Goal: Transaction & Acquisition: Purchase product/service

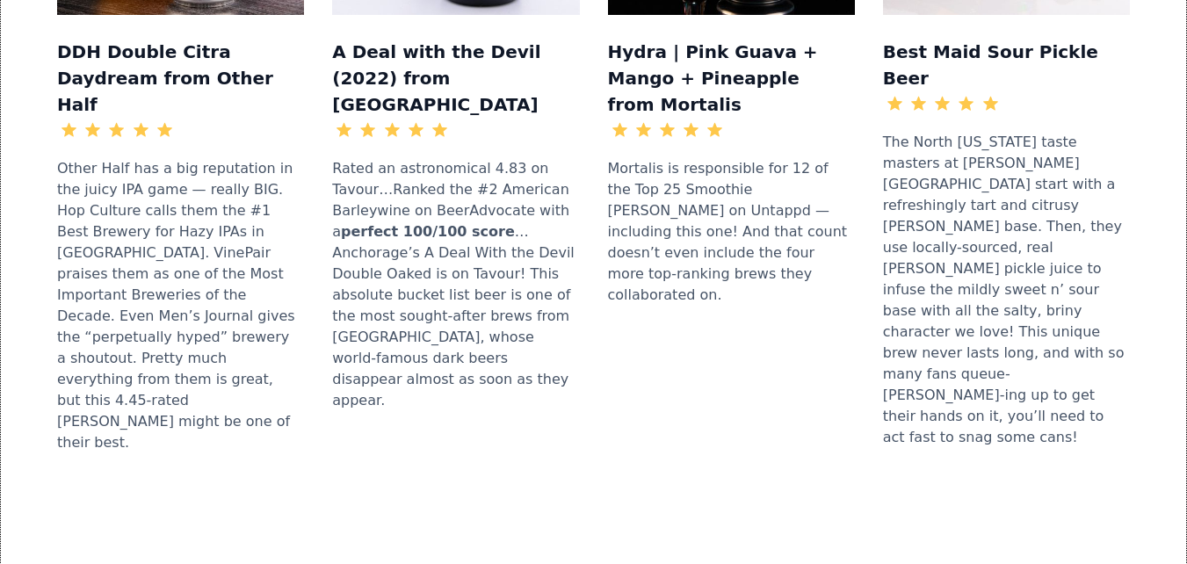
scroll to position [2285, 0]
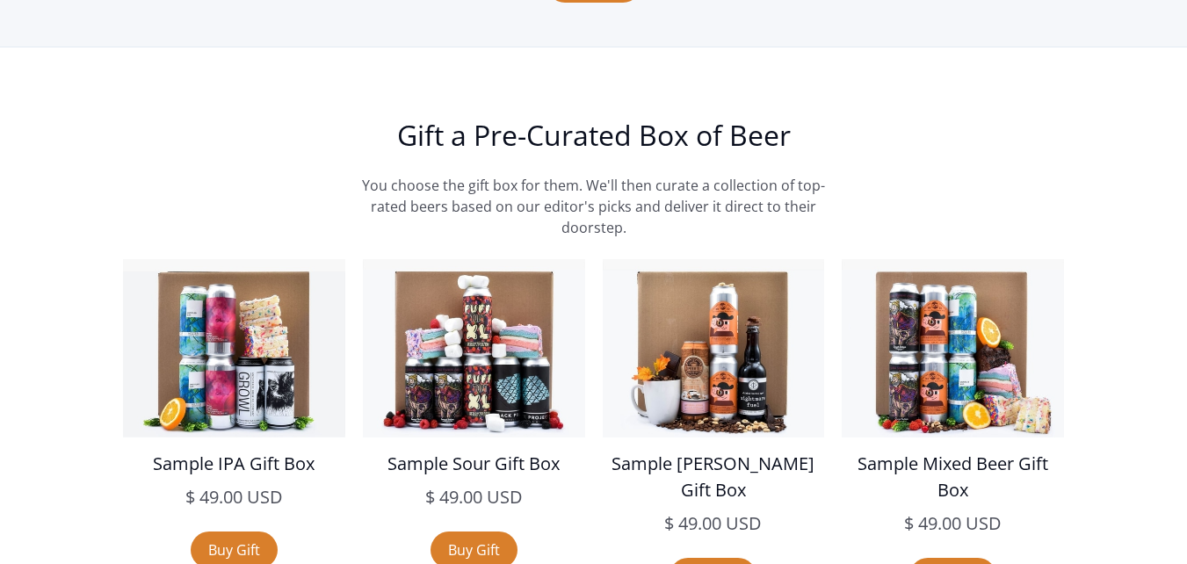
scroll to position [2373, 0]
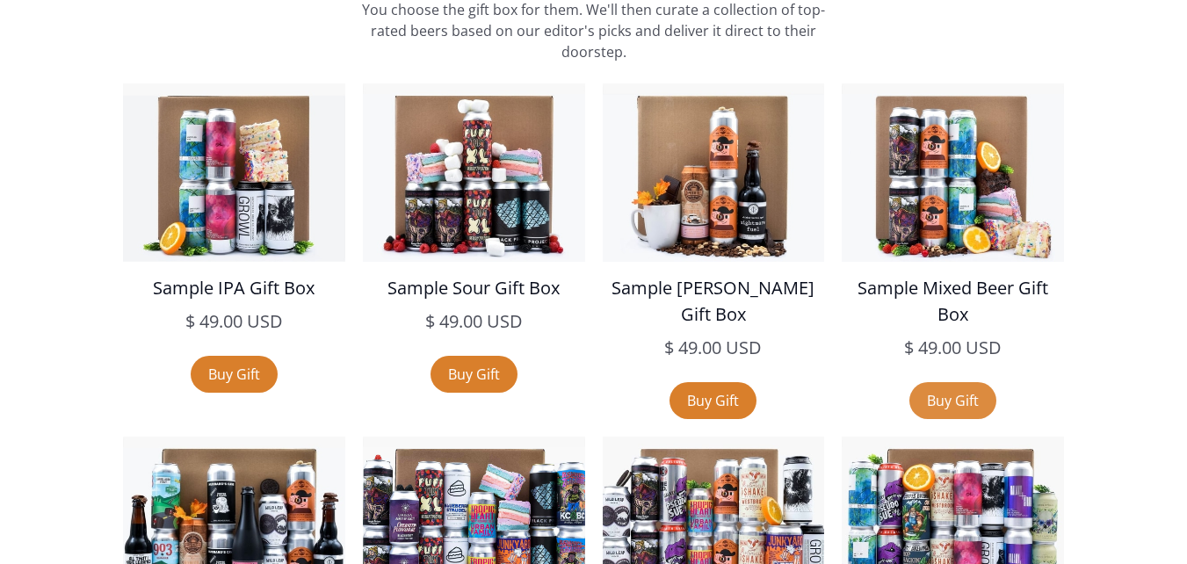
click at [942, 415] on link "Buy Gift" at bounding box center [953, 400] width 87 height 37
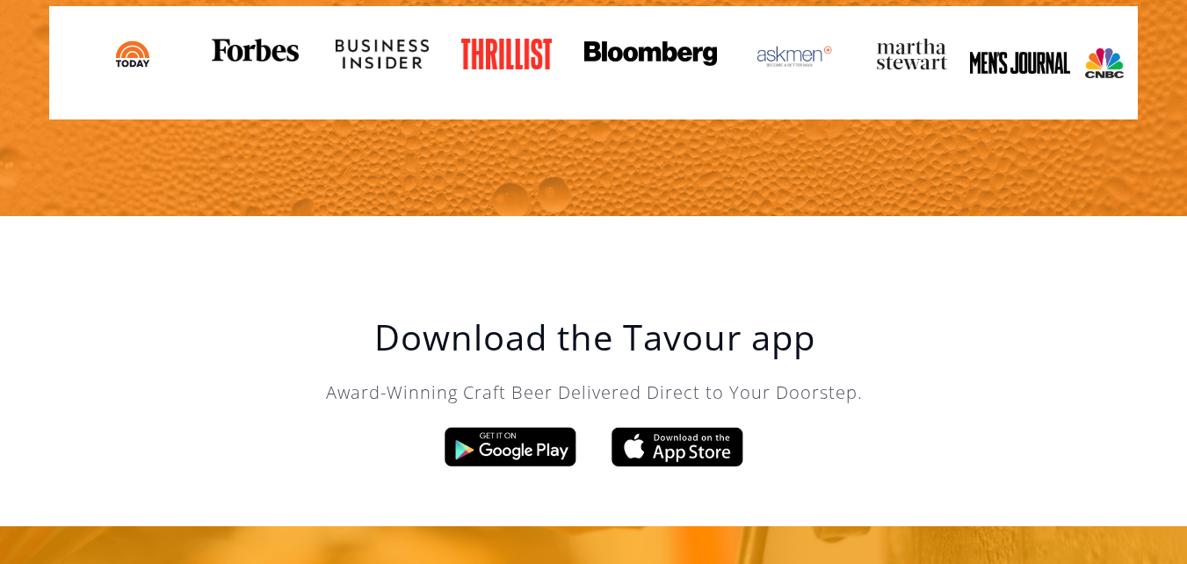
scroll to position [2231, 0]
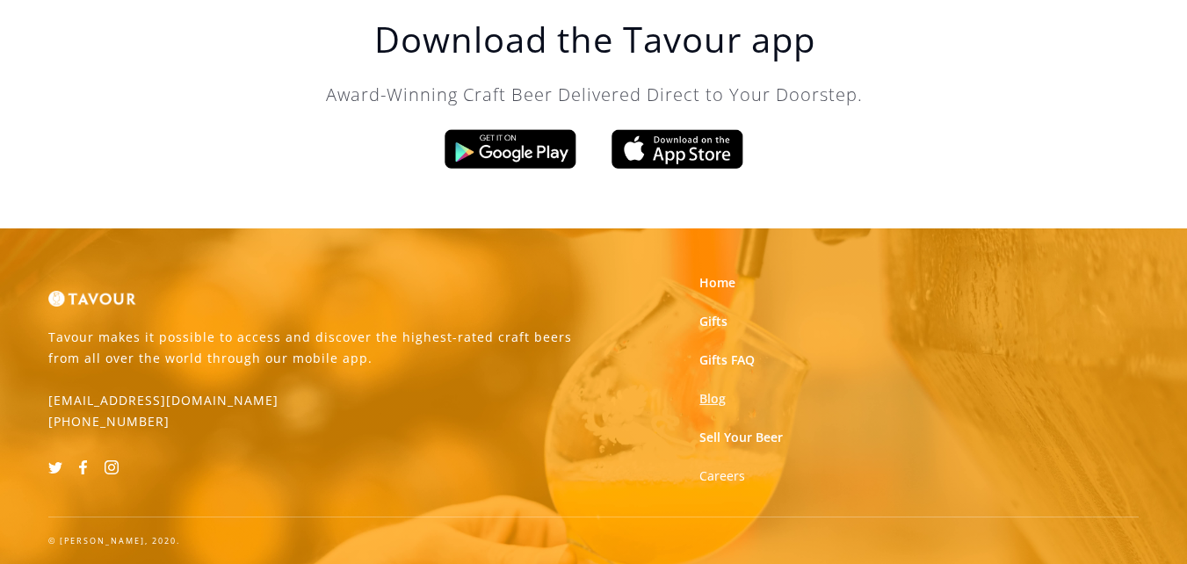
click at [708, 395] on link "Blog" at bounding box center [713, 399] width 26 height 18
